Goal: Check status: Check status

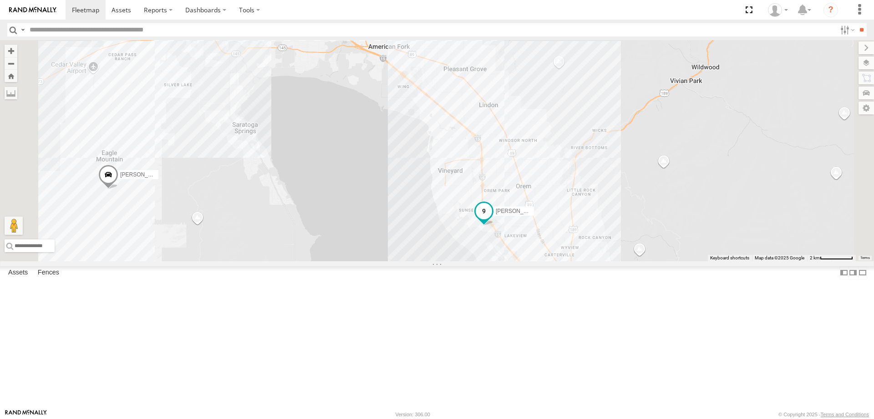
click at [570, 214] on span "[PERSON_NAME] -2017 F150" at bounding box center [533, 211] width 74 height 6
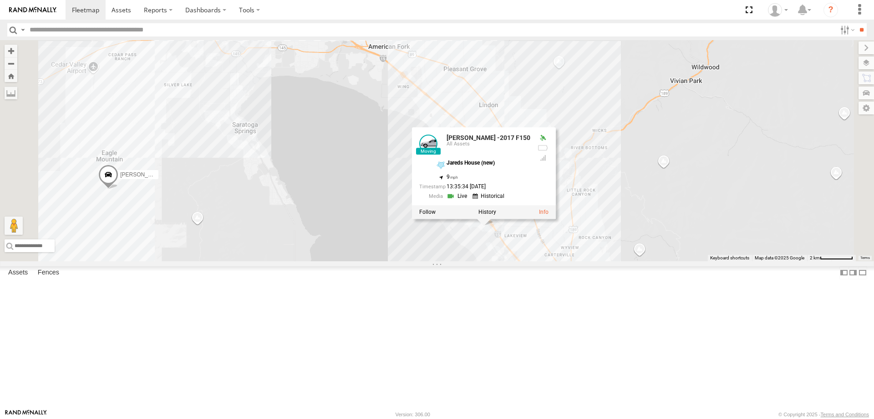
click at [494, 261] on div "JORGE 2020 F350 GT2 RUBEN 2017 E350 GT1 Justin -2023 F150 JARED -2017 F150 CASE…" at bounding box center [437, 150] width 874 height 221
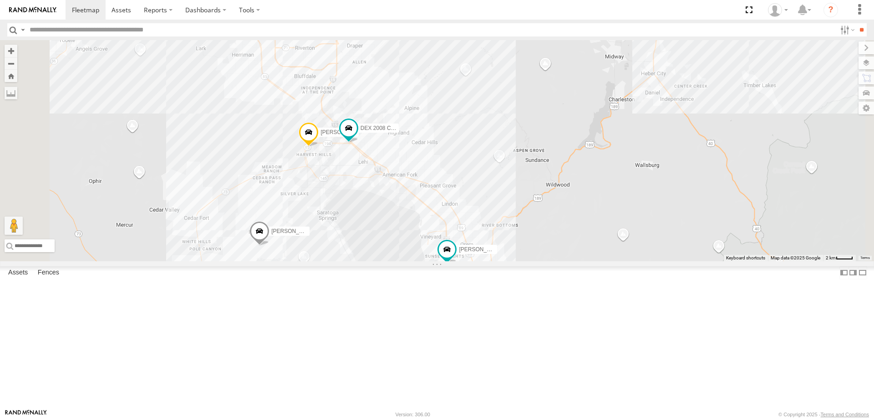
drag, startPoint x: 458, startPoint y: 306, endPoint x: 478, endPoint y: 381, distance: 77.9
click at [478, 261] on div "JORGE 2020 F350 GT2 RUBEN 2017 E350 GT1 Justin -2023 F150 JARED -2017 F150 CASE…" at bounding box center [437, 150] width 874 height 221
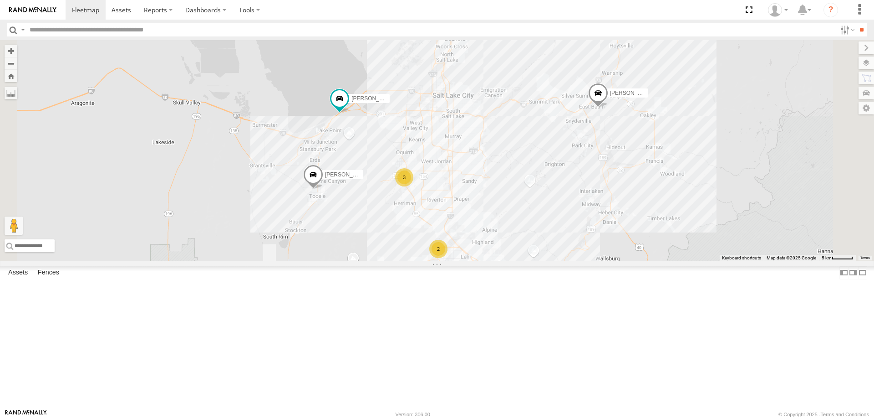
drag, startPoint x: 629, startPoint y: 347, endPoint x: 617, endPoint y: 270, distance: 77.9
click at [624, 261] on div "JORGE 2020 F350 GT2 RUBEN 2017 E350 GT1 JARED -2017 F150 CASEY 2016 Chevy 3500 …" at bounding box center [437, 150] width 874 height 221
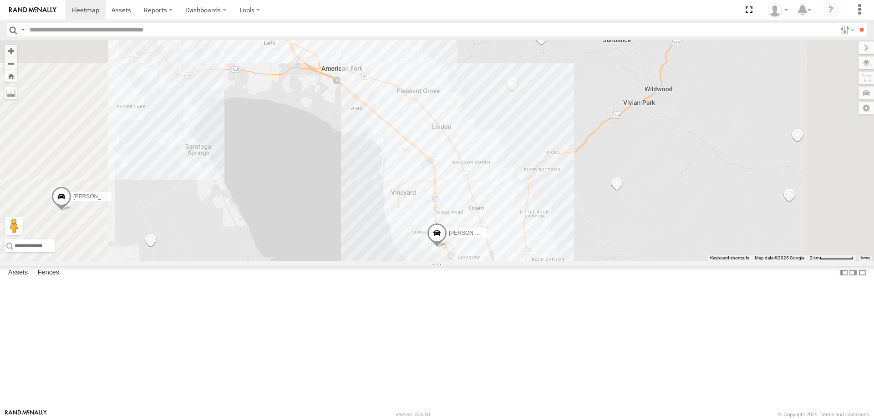
click at [523, 236] on span "[PERSON_NAME] -2017 F150" at bounding box center [486, 233] width 74 height 6
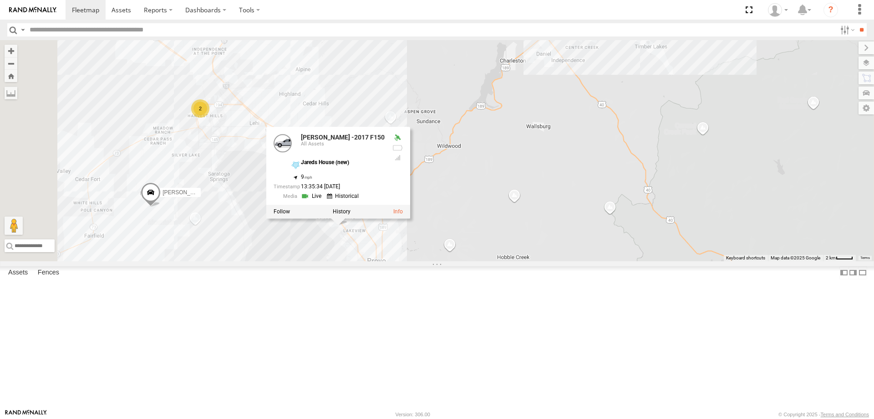
click at [342, 261] on div "[PERSON_NAME] 2020 F350 GT2 [PERSON_NAME] 2017 E350 GT1 [PERSON_NAME] -2017 F15…" at bounding box center [437, 150] width 874 height 221
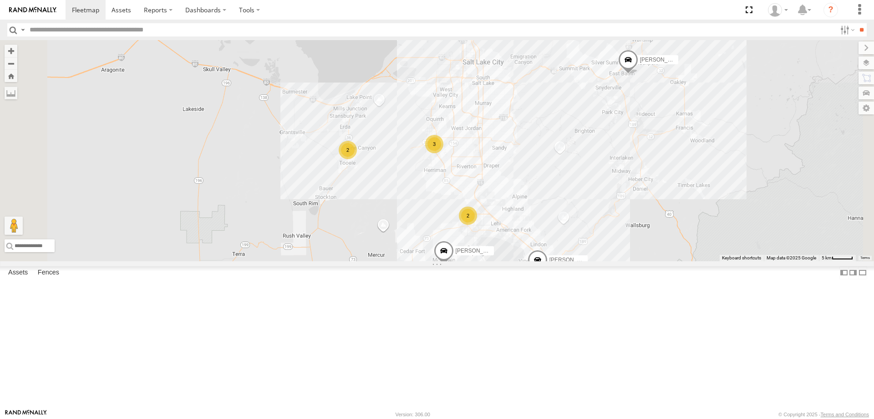
drag, startPoint x: 581, startPoint y: 367, endPoint x: 560, endPoint y: 261, distance: 108.3
click at [560, 261] on div "[PERSON_NAME] 2020 F350 GT2 [PERSON_NAME] -2017 F150 [PERSON_NAME] 2017 E350 GT…" at bounding box center [437, 150] width 874 height 221
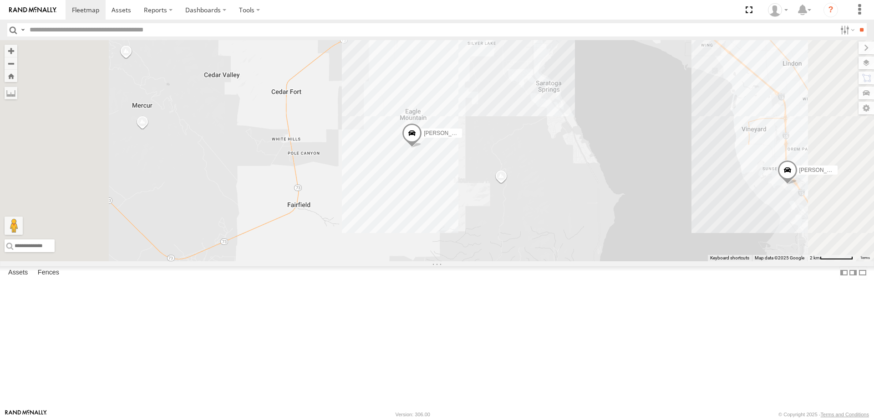
click at [529, 238] on div "[PERSON_NAME] 2020 F350 GT2 [PERSON_NAME] -2017 F150 [PERSON_NAME] 2017 E350 GT…" at bounding box center [437, 150] width 874 height 221
click at [525, 230] on div "[PERSON_NAME] 2020 F350 GT2 [PERSON_NAME] -2017 F150 [PERSON_NAME] 2017 E350 GT…" at bounding box center [437, 150] width 874 height 221
click at [538, 261] on div "[PERSON_NAME] 2020 F350 GT2 [PERSON_NAME] -2017 F150 [PERSON_NAME] 2017 E350 GT…" at bounding box center [437, 150] width 874 height 221
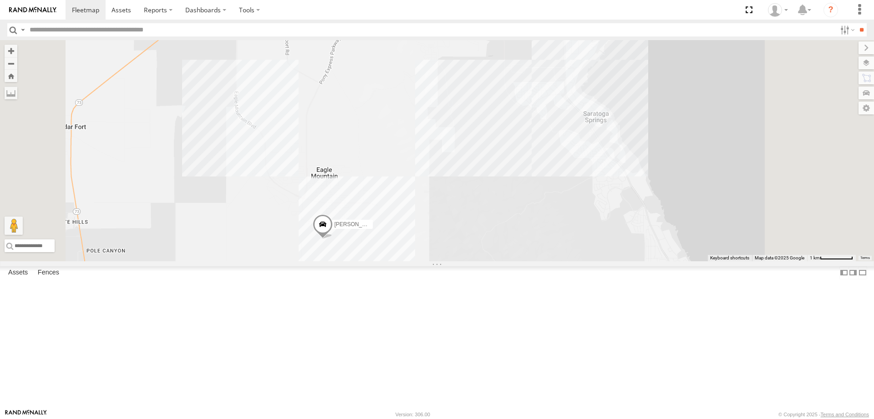
click at [611, 163] on div "[PERSON_NAME] 2020 F350 GT2 [PERSON_NAME] -2017 F150 [PERSON_NAME] 2017 E350 GT1" at bounding box center [437, 150] width 874 height 221
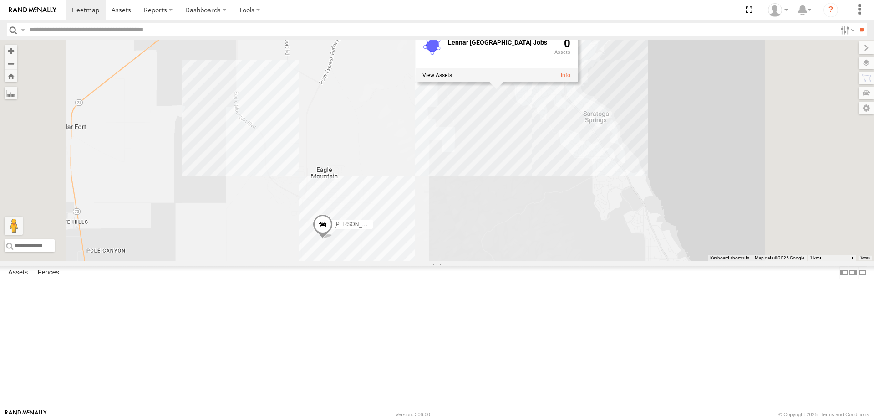
click at [612, 209] on div "[PERSON_NAME] 2020 F350 GT2 [PERSON_NAME] -2017 F150 [PERSON_NAME] 2017 E350 GT…" at bounding box center [437, 150] width 874 height 221
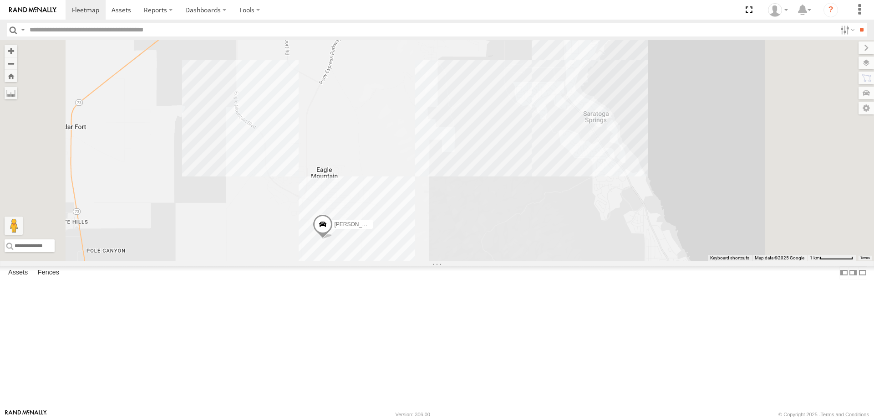
click at [369, 206] on div "[PERSON_NAME] 2020 F350 GT2 [PERSON_NAME] -2017 F150 [PERSON_NAME] 2017 E350 GT1" at bounding box center [437, 150] width 874 height 221
click at [538, 241] on div "[PERSON_NAME] 2020 F350 GT2 [PERSON_NAME] -2017 F150 [PERSON_NAME] 2017 E350 GT…" at bounding box center [437, 150] width 874 height 221
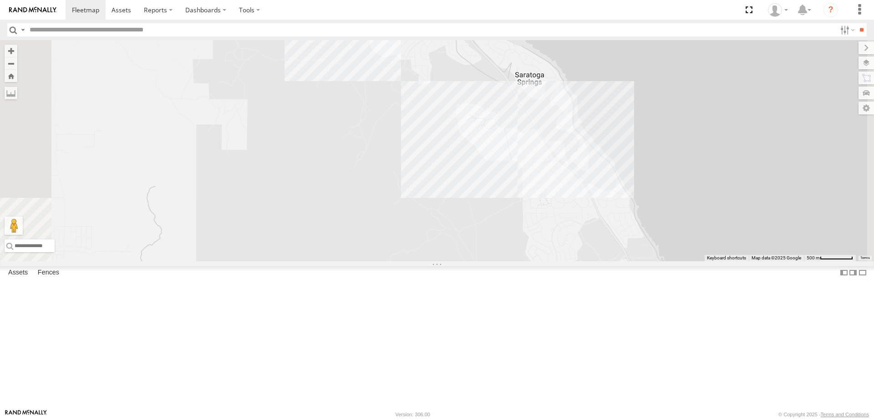
click at [639, 221] on div "[PERSON_NAME] 2020 F350 GT2 [PERSON_NAME] -2017 F150 [PERSON_NAME] 2017 E350 GT…" at bounding box center [437, 150] width 874 height 221
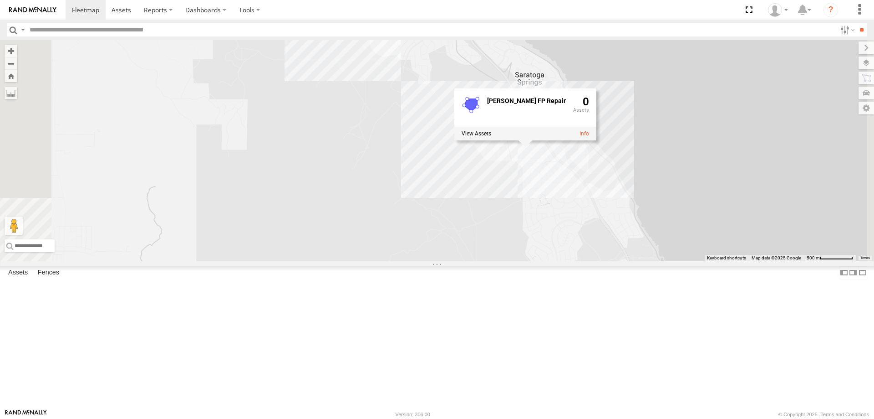
click at [615, 261] on div "[PERSON_NAME] 2020 F350 GT2 [PERSON_NAME] -2017 F150 [PERSON_NAME] 2017 E350 GT…" at bounding box center [437, 150] width 874 height 221
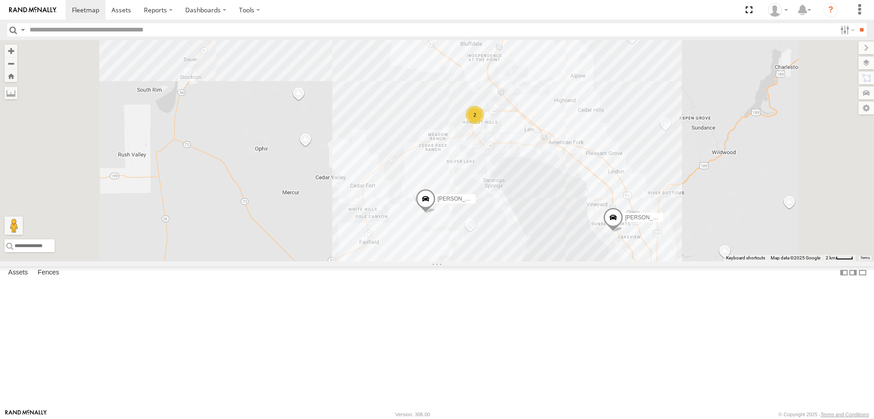
drag, startPoint x: 678, startPoint y: 278, endPoint x: 633, endPoint y: 213, distance: 78.7
click at [639, 219] on div "[PERSON_NAME] 2020 F350 GT2 [PERSON_NAME] -2017 F150 [PERSON_NAME] 2017 E350 GT…" at bounding box center [437, 150] width 874 height 221
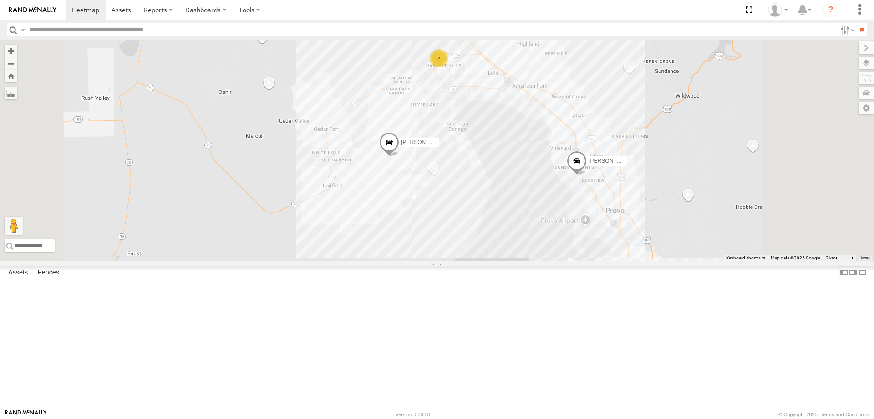
drag, startPoint x: 620, startPoint y: 206, endPoint x: 635, endPoint y: 253, distance: 49.6
click at [635, 253] on div "[PERSON_NAME] 2020 F350 GT2 [PERSON_NAME] -2017 F150 [PERSON_NAME] 2017 E350 GT…" at bounding box center [437, 150] width 874 height 221
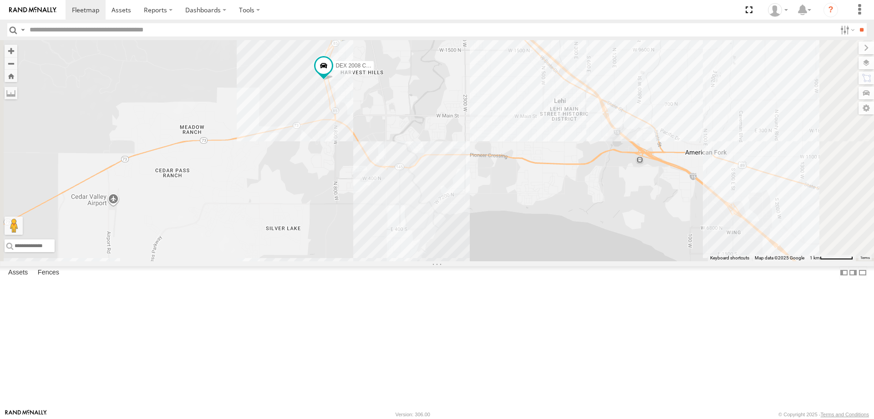
click at [627, 185] on div "[PERSON_NAME] 2020 F350 GT2 [PERSON_NAME] -2017 F150 [PERSON_NAME] 2017 E350 GT…" at bounding box center [437, 150] width 874 height 221
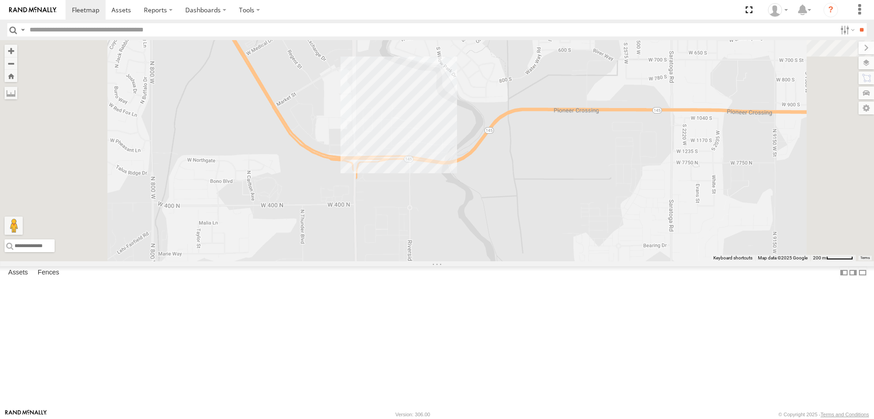
click at [504, 226] on div "[PERSON_NAME] 2020 F350 GT2 [PERSON_NAME] -2017 F150 [PERSON_NAME] 2017 E350 GT…" at bounding box center [437, 150] width 874 height 221
click at [510, 261] on div "[PERSON_NAME] 2020 F350 GT2 [PERSON_NAME] -2017 F150 [PERSON_NAME] 2017 E350 GT…" at bounding box center [437, 150] width 874 height 221
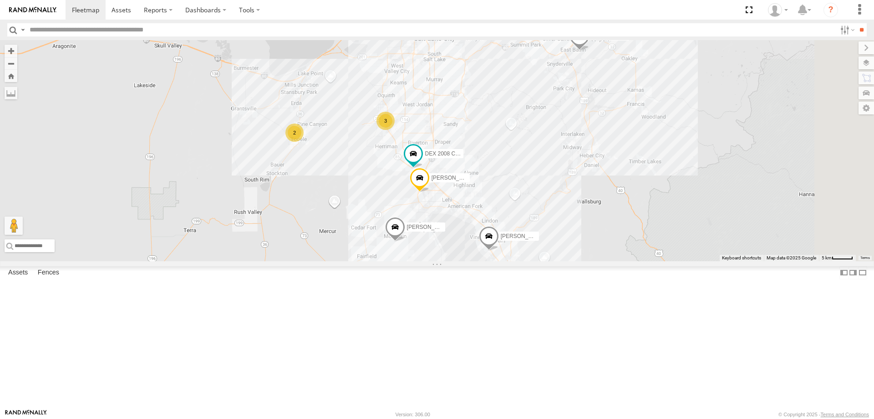
click at [575, 239] on span "[PERSON_NAME] -2017 F150" at bounding box center [538, 236] width 74 height 6
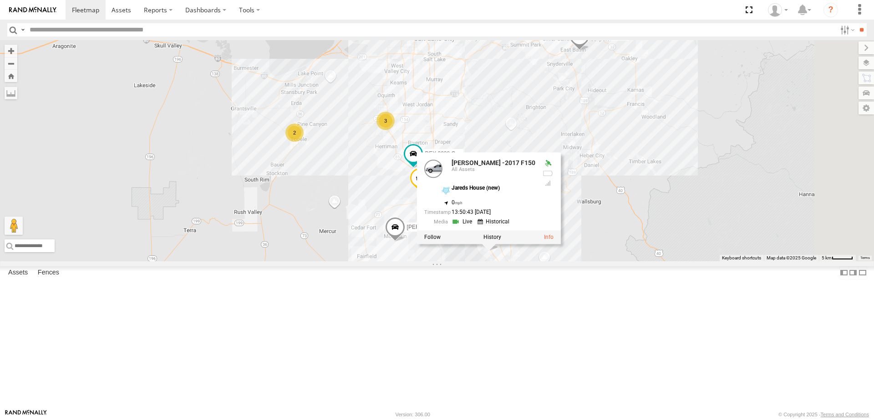
click at [745, 209] on div "3 [PERSON_NAME] 2020 F350 GT2 [PERSON_NAME] 2017 E350 GT1 [PERSON_NAME] -2023 F…" at bounding box center [437, 150] width 874 height 221
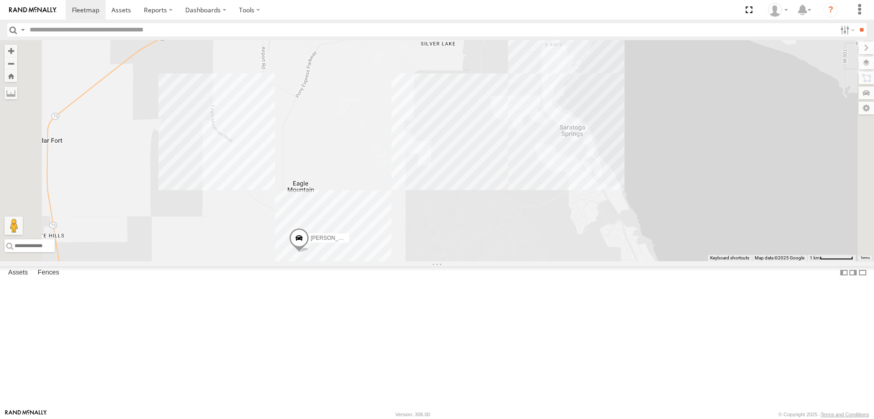
click at [346, 220] on div "[PERSON_NAME] 2020 F350 GT2 [PERSON_NAME] 2017 E350 GT1 [PERSON_NAME] -2023 F15…" at bounding box center [437, 150] width 874 height 221
click at [474, 217] on div "[PERSON_NAME] 2020 F350 GT2 [PERSON_NAME] 2017 E350 GT1 [PERSON_NAME] -2023 F15…" at bounding box center [437, 150] width 874 height 221
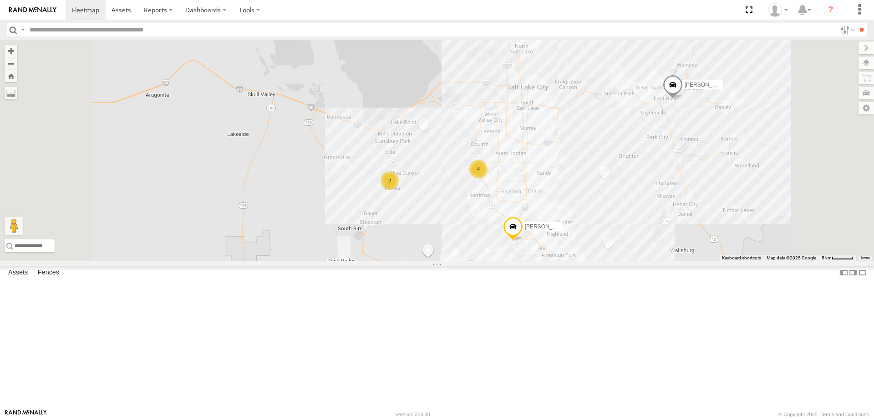
click at [669, 288] on span "[PERSON_NAME] -2017 F150" at bounding box center [631, 284] width 74 height 6
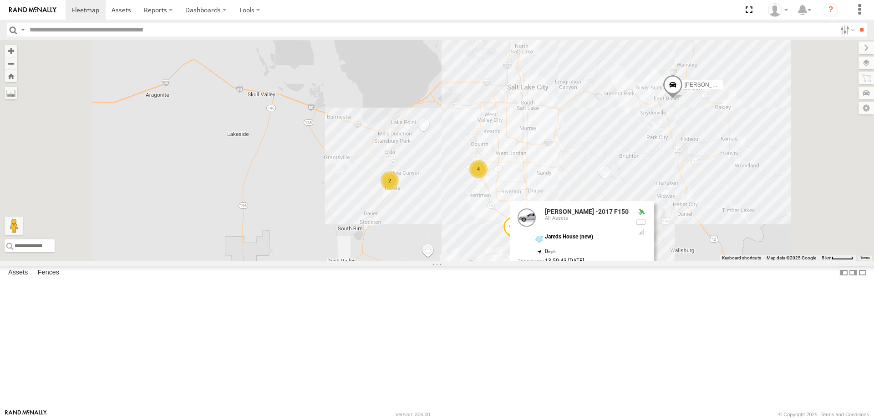
click at [439, 261] on div "[PERSON_NAME] 2020 F350 GT2 [PERSON_NAME] 2017 E350 GT1 [PERSON_NAME] -2023 F15…" at bounding box center [437, 150] width 874 height 221
